Goal: Task Accomplishment & Management: Use online tool/utility

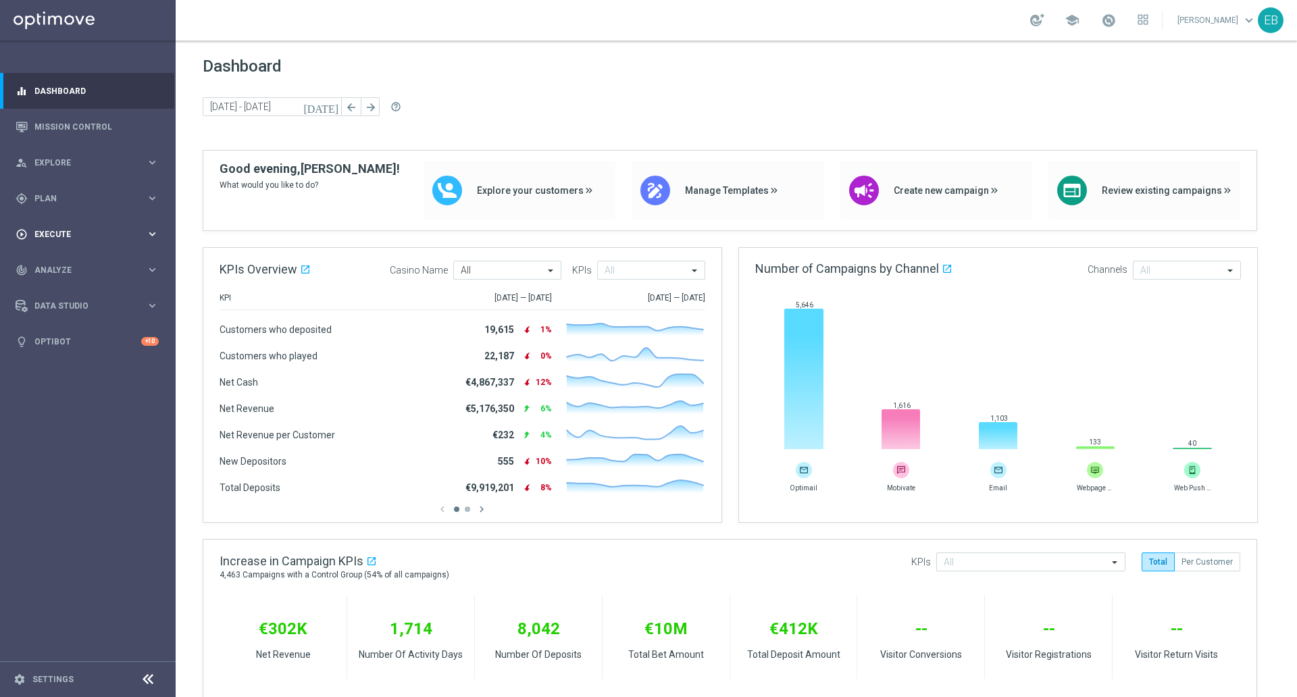
click at [78, 229] on div "play_circle_outline Execute" at bounding box center [81, 234] width 130 height 12
click at [99, 207] on div "gps_fixed Plan keyboard_arrow_right" at bounding box center [87, 198] width 174 height 36
click at [107, 268] on span "Templates" at bounding box center [84, 267] width 97 height 8
click at [92, 287] on link "Optimail" at bounding box center [91, 287] width 99 height 11
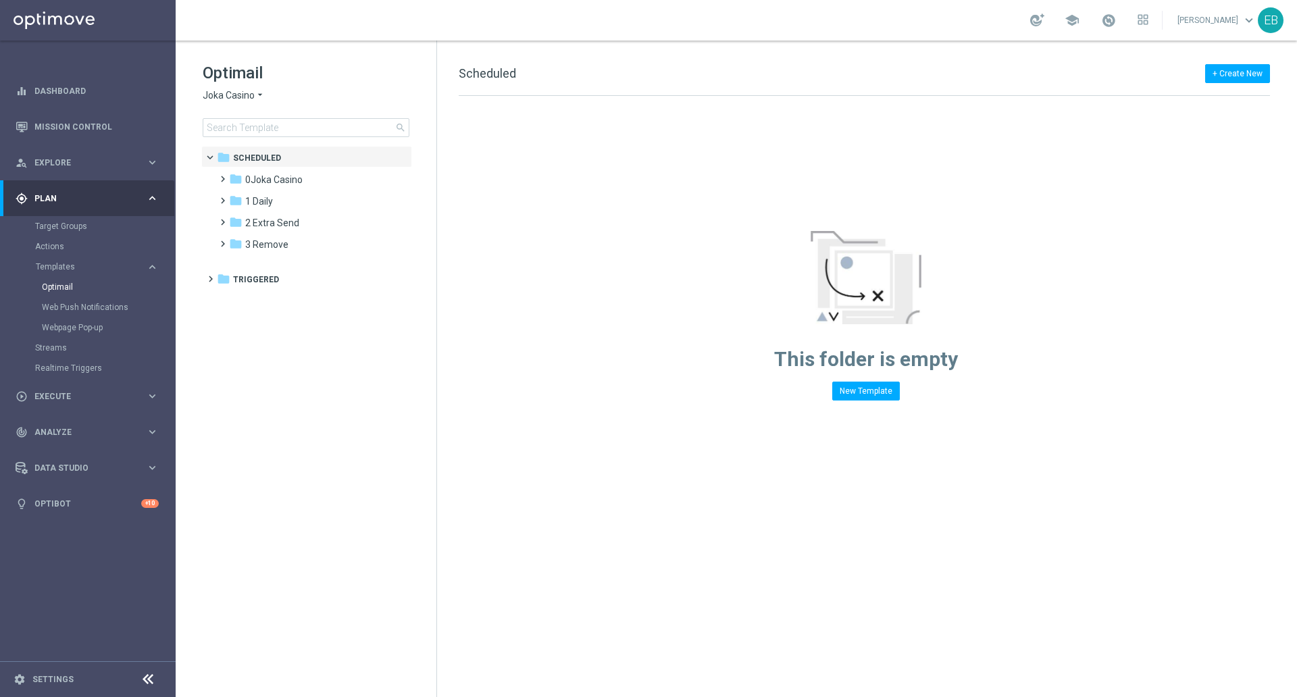
click at [225, 98] on span "Joka Casino" at bounding box center [229, 95] width 52 height 13
click at [252, 251] on div "Jackpot [PERSON_NAME]" at bounding box center [253, 257] width 101 height 16
click at [282, 186] on div "folder 1 Daily" at bounding box center [306, 180] width 155 height 16
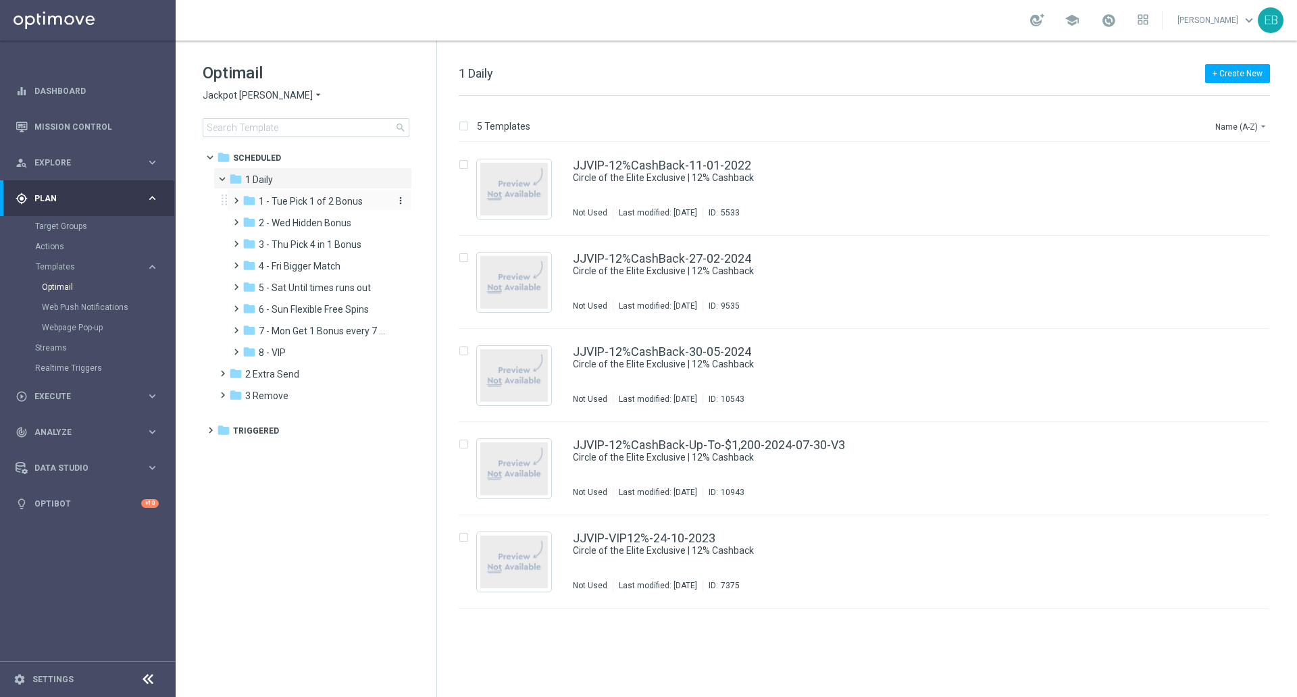
click at [291, 206] on span "1 - Tue Pick 1 of 2 Bonus" at bounding box center [311, 201] width 104 height 12
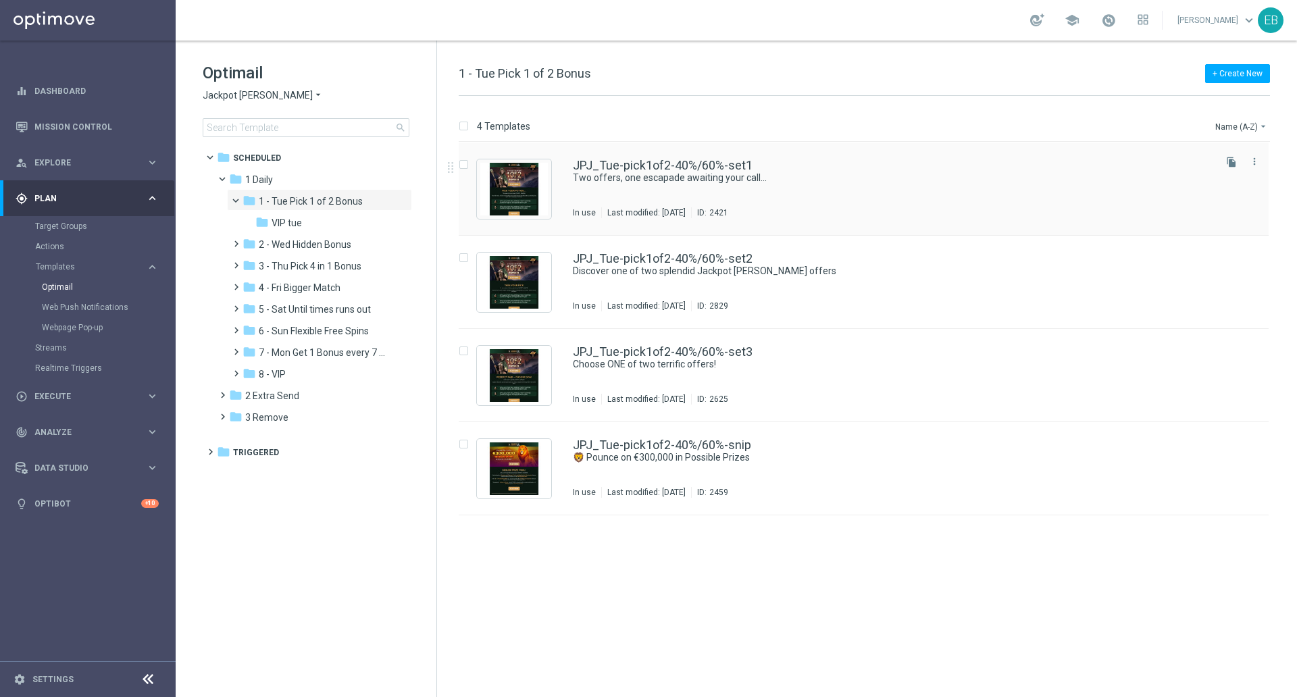
click at [826, 183] on div "JPJ_Tue-pick1of2-40%/60%-set1 Two offers, one escapade awaiting your call... In…" at bounding box center [892, 188] width 639 height 59
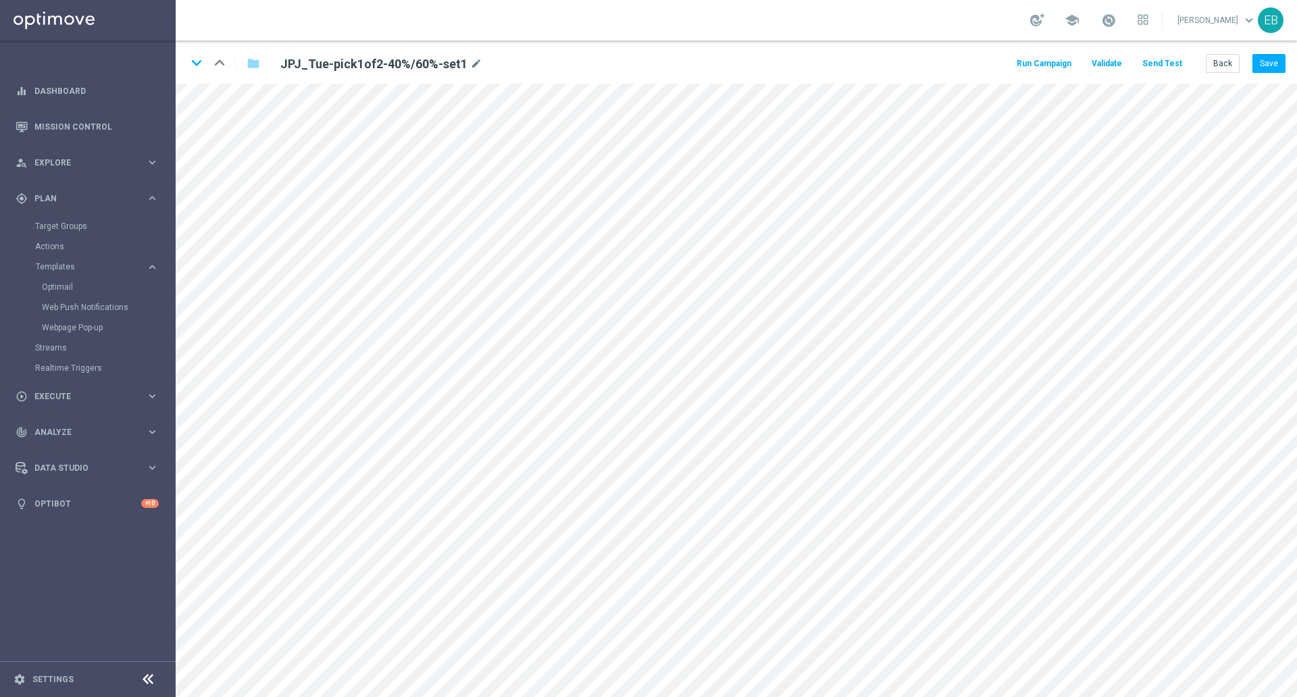
click at [1166, 60] on button "Send Test" at bounding box center [1162, 64] width 44 height 18
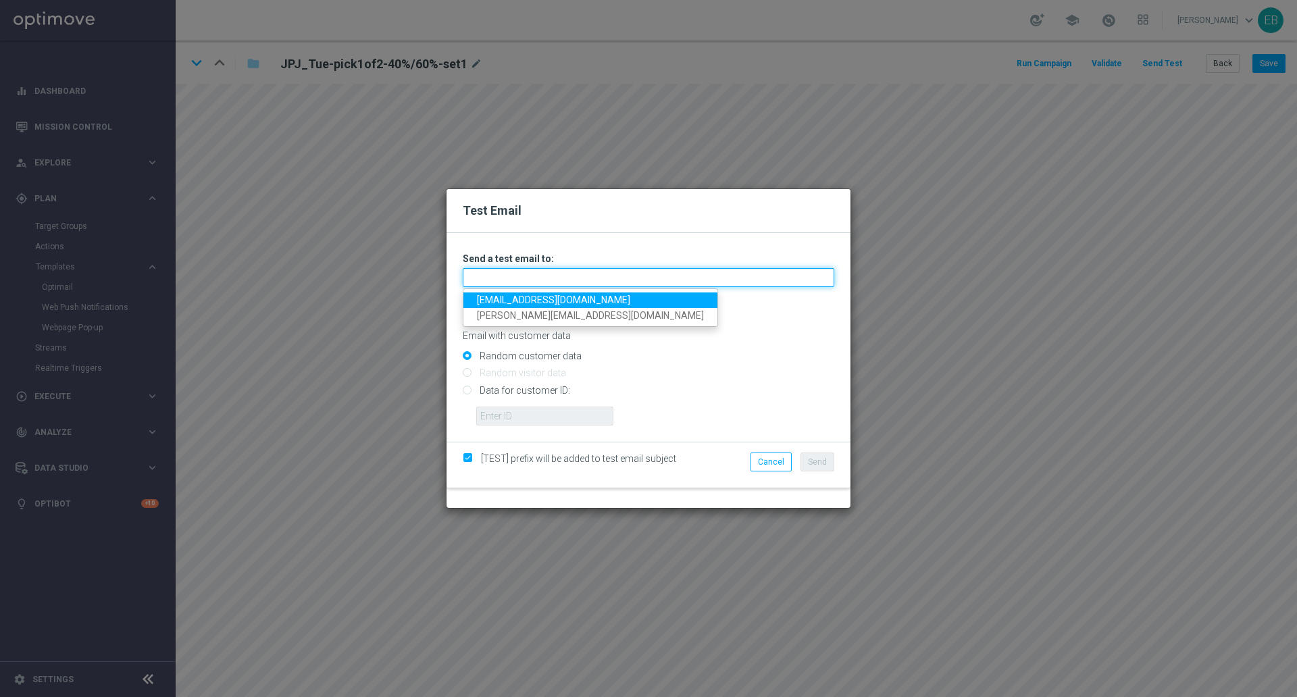
click at [480, 284] on input "text" at bounding box center [649, 277] width 372 height 19
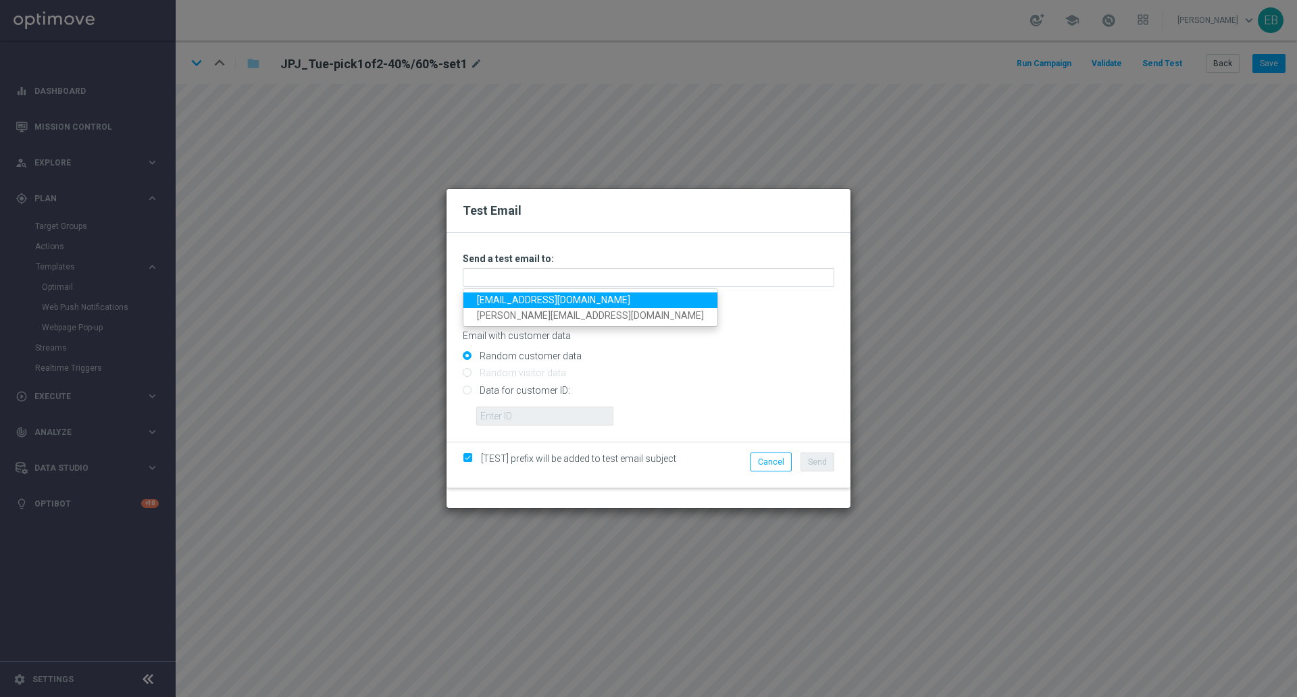
click at [482, 300] on link "[EMAIL_ADDRESS][DOMAIN_NAME]" at bounding box center [590, 301] width 254 height 16
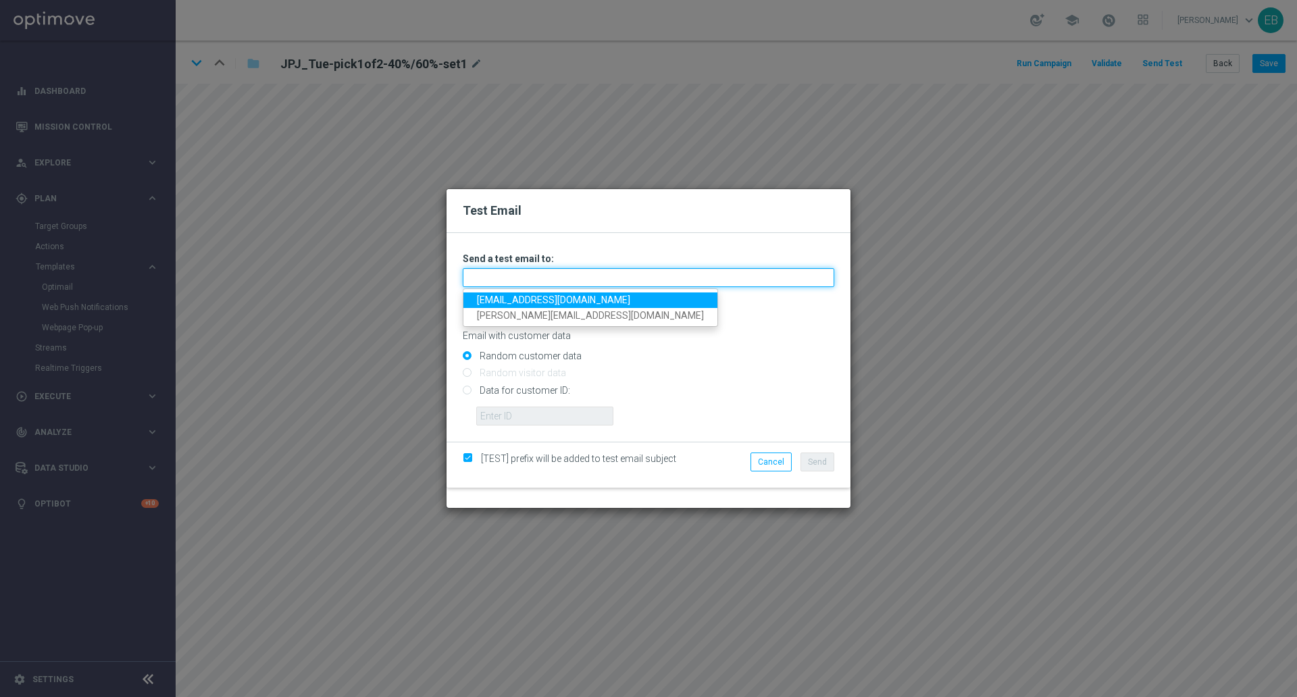
type input "[EMAIL_ADDRESS][DOMAIN_NAME]"
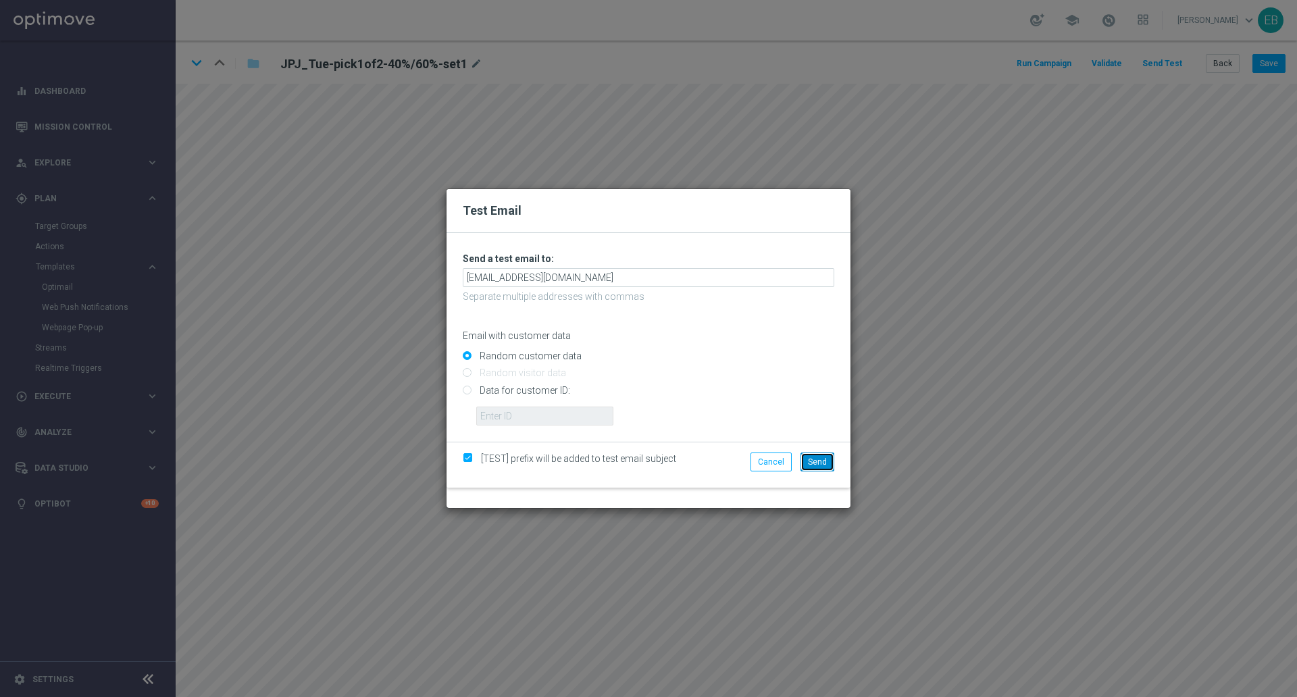
click at [820, 465] on span "Send" at bounding box center [817, 461] width 19 height 9
